Goal: Register for event/course

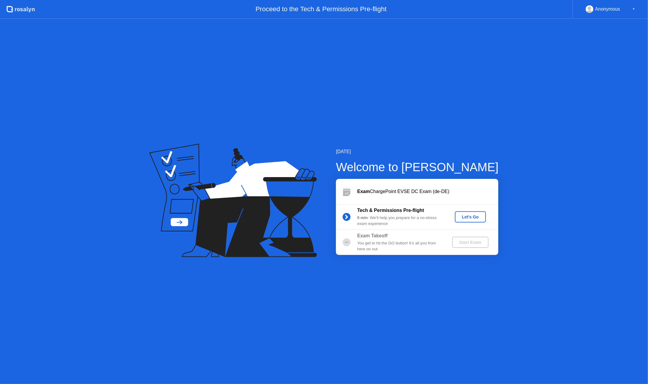
click at [469, 215] on div "Let's Go" at bounding box center [470, 217] width 26 height 5
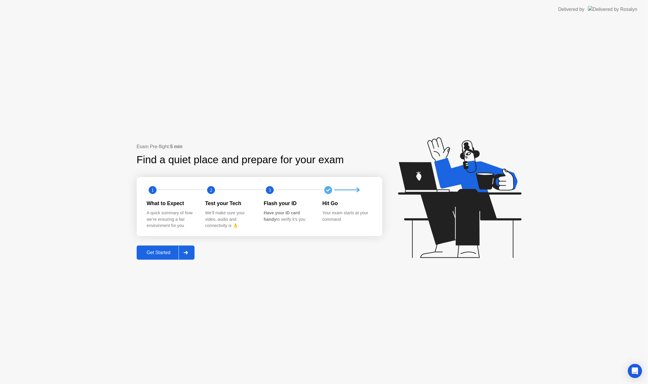
click at [167, 252] on div "Get Started" at bounding box center [158, 252] width 40 height 5
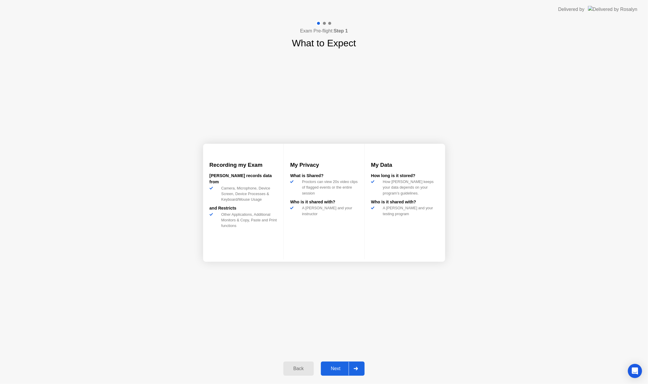
click at [341, 367] on div "Next" at bounding box center [336, 368] width 26 height 5
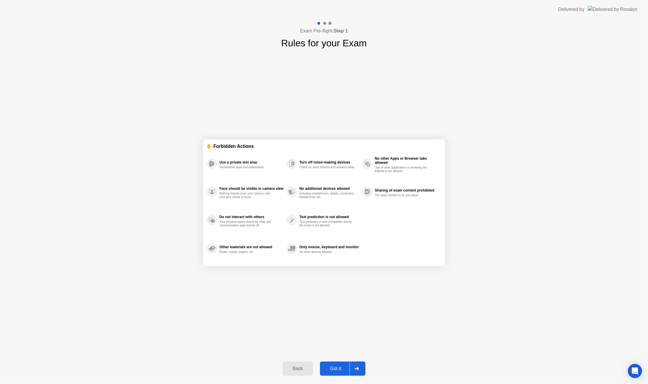
click at [343, 370] on div "Got it" at bounding box center [336, 368] width 28 height 5
select select "**********"
select select "*******"
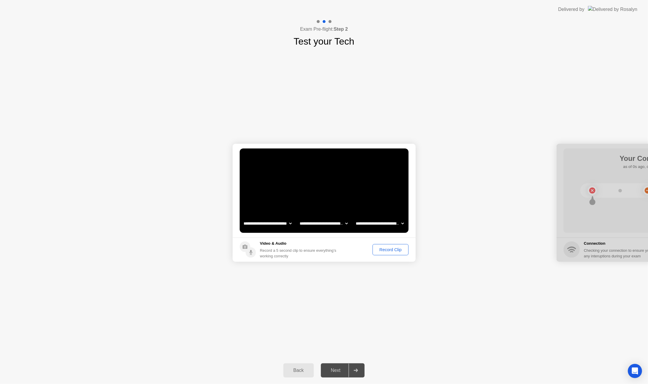
click at [385, 250] on div "Record Clip" at bounding box center [391, 249] width 32 height 5
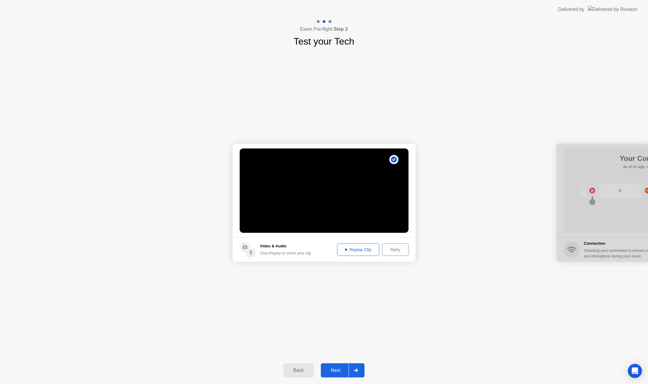
click at [349, 249] on div "Replay Clip" at bounding box center [358, 249] width 38 height 5
click at [341, 368] on div "Next" at bounding box center [336, 370] width 26 height 5
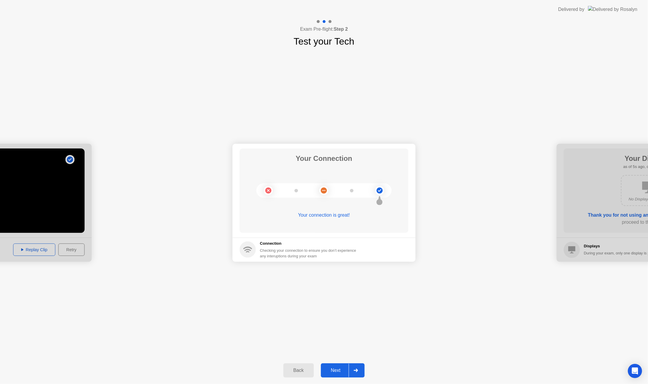
click at [337, 369] on div "Next" at bounding box center [336, 370] width 26 height 5
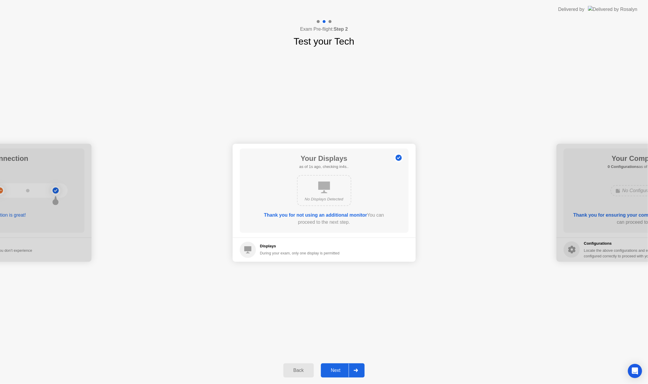
click at [342, 373] on div "Next" at bounding box center [336, 370] width 26 height 5
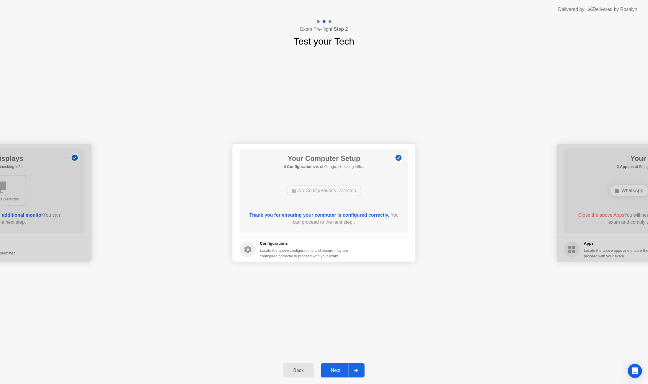
click at [341, 373] on div "Next" at bounding box center [336, 370] width 26 height 5
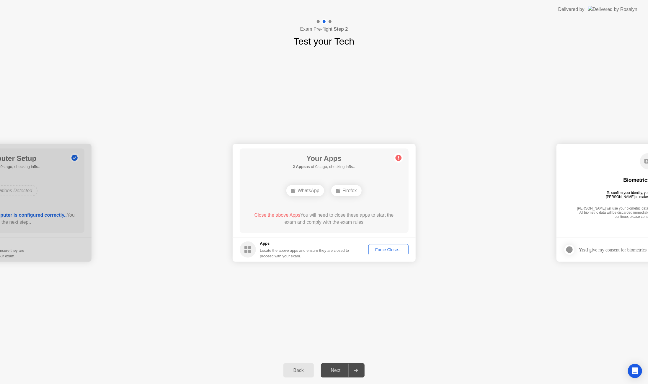
click at [390, 251] on div "Force Close..." at bounding box center [388, 249] width 36 height 5
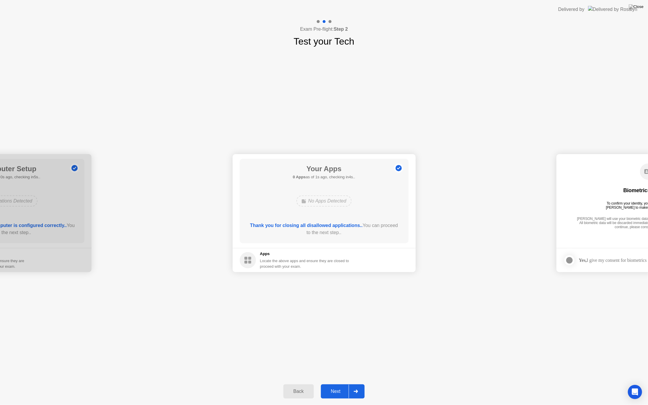
click at [339, 384] on div "Next" at bounding box center [336, 391] width 26 height 5
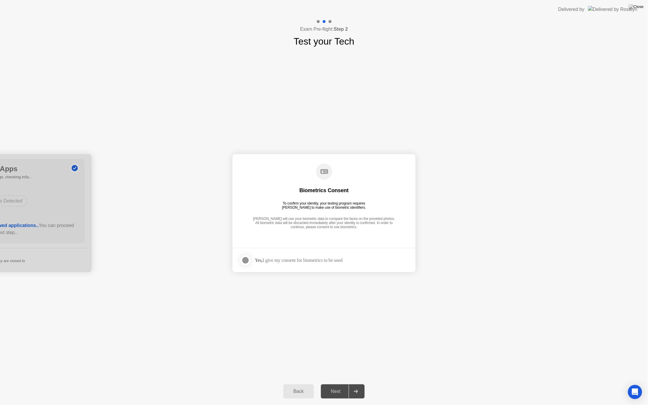
click at [245, 260] on div at bounding box center [245, 260] width 7 height 7
click at [339, 384] on div "Next" at bounding box center [336, 391] width 26 height 5
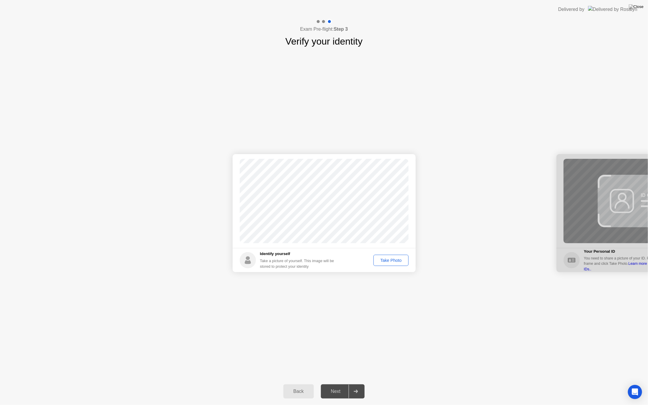
click at [394, 261] on div "Take Photo" at bounding box center [390, 260] width 31 height 5
click at [336, 384] on div "Next" at bounding box center [336, 391] width 26 height 5
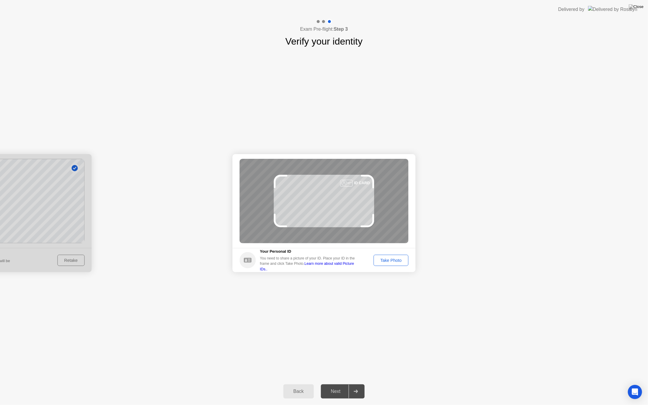
click at [386, 261] on div "Take Photo" at bounding box center [390, 260] width 31 height 5
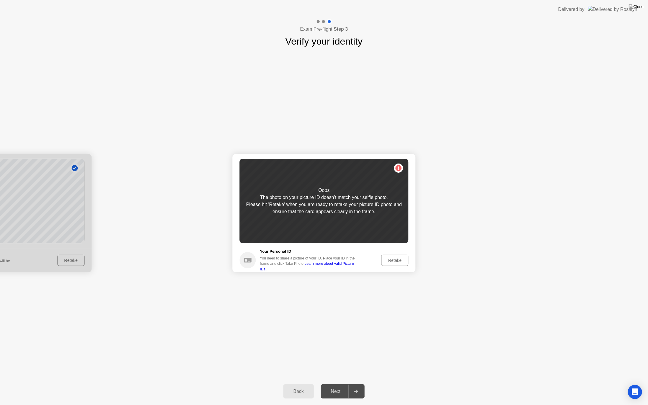
click at [392, 260] on div "Retake" at bounding box center [394, 260] width 23 height 5
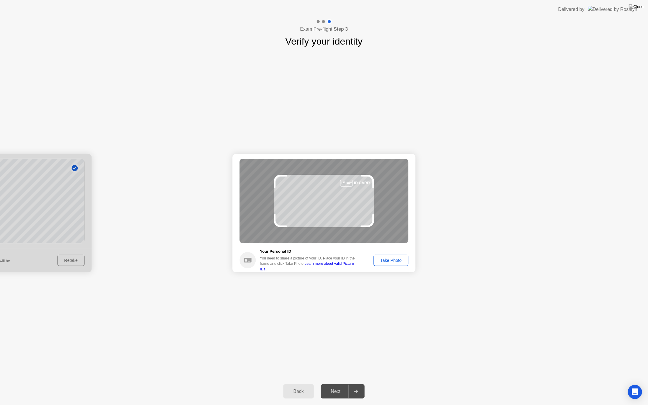
click at [382, 256] on button "Take Photo" at bounding box center [390, 260] width 35 height 11
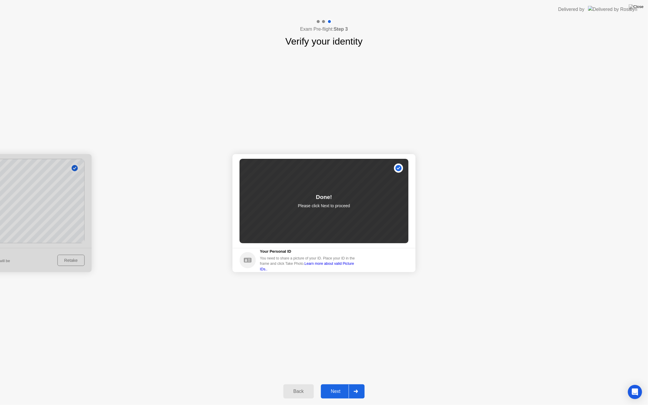
click at [345, 384] on div "Next" at bounding box center [336, 391] width 26 height 5
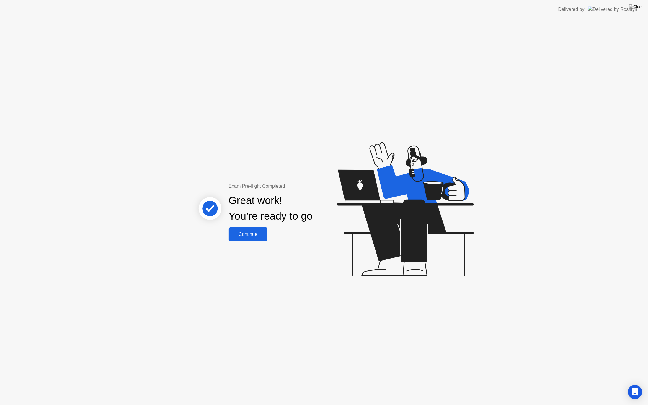
click at [255, 233] on div "Continue" at bounding box center [248, 234] width 35 height 5
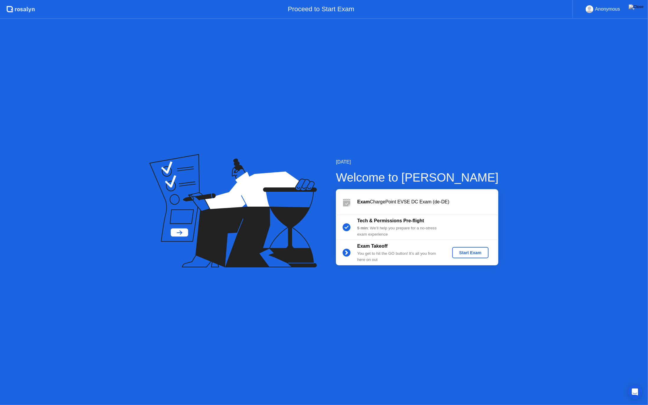
click at [465, 253] on div "Start Exam" at bounding box center [471, 252] width 32 height 5
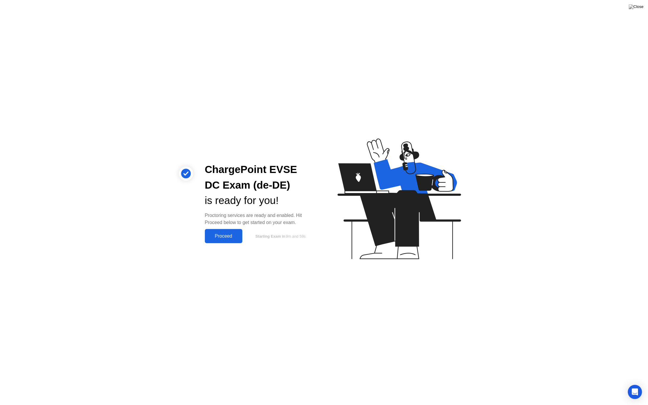
click at [217, 238] on div "Proceed" at bounding box center [224, 235] width 34 height 5
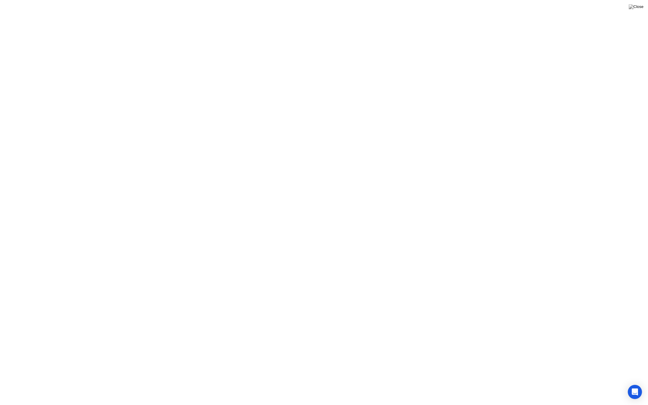
click icon
click at [379, 384] on button "Exam Rules" at bounding box center [377, 395] width 31 height 5
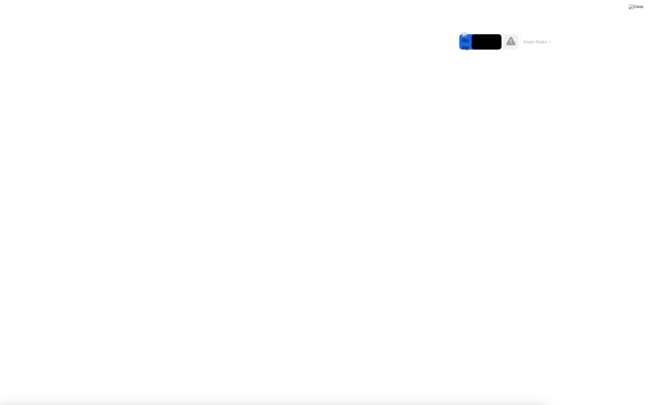
click at [390, 384] on button "Exam Rules" at bounding box center [377, 395] width 31 height 5
